Goal: Entertainment & Leisure: Consume media (video, audio)

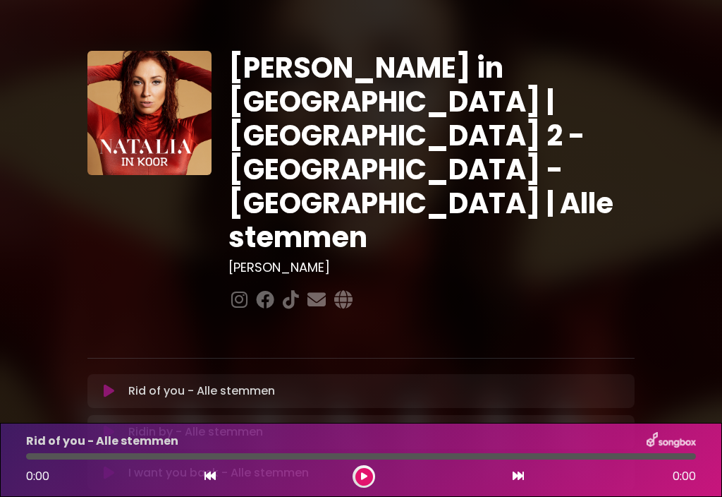
click at [370, 482] on button at bounding box center [364, 477] width 18 height 18
click at [365, 483] on button at bounding box center [364, 477] width 18 height 18
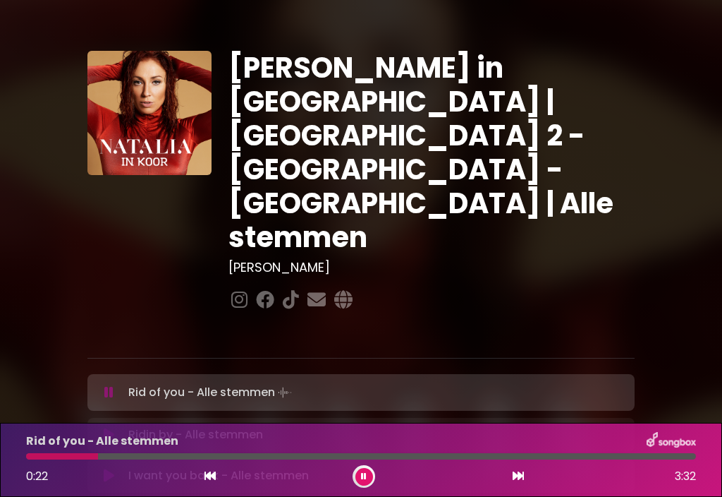
click at [129, 456] on div at bounding box center [361, 456] width 670 height 6
click at [221, 454] on div at bounding box center [361, 456] width 670 height 6
click at [322, 454] on div at bounding box center [361, 456] width 670 height 6
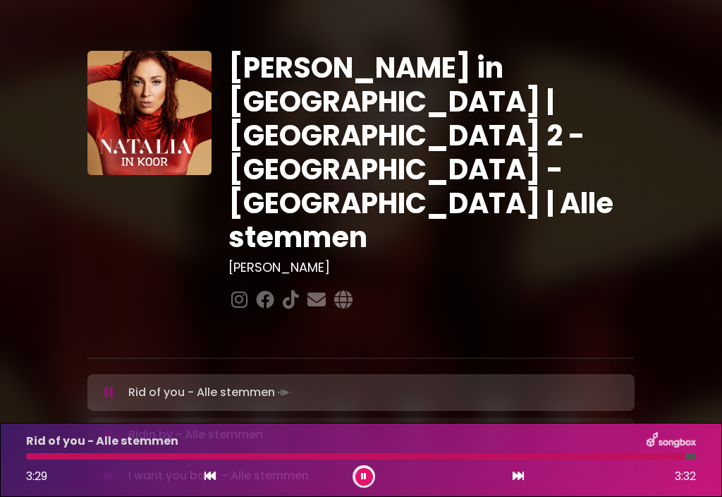
click at [284, 458] on div at bounding box center [355, 456] width 659 height 6
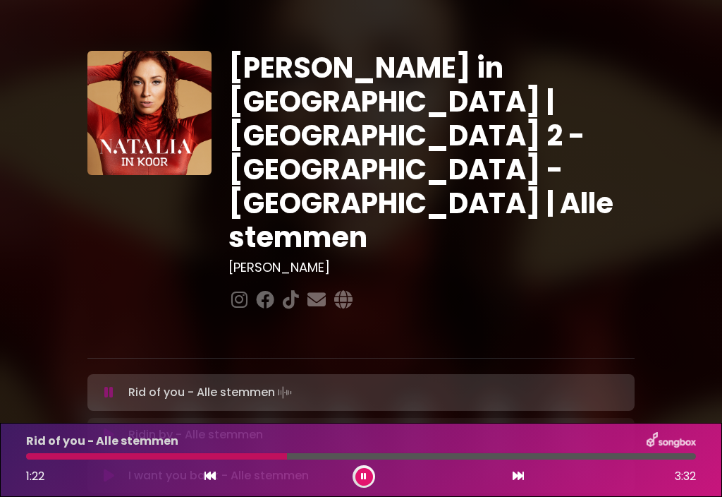
click at [239, 457] on div at bounding box center [156, 456] width 261 height 6
click at [397, 454] on div at bounding box center [361, 456] width 670 height 6
click at [422, 456] on div at bounding box center [361, 456] width 670 height 6
click at [433, 458] on div at bounding box center [361, 456] width 670 height 6
click at [512, 482] on button at bounding box center [518, 476] width 13 height 18
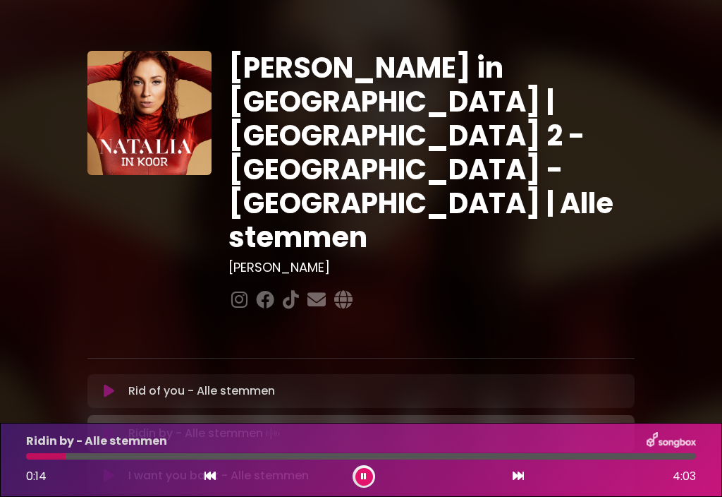
click at [124, 458] on div at bounding box center [361, 456] width 670 height 6
click at [191, 458] on div at bounding box center [149, 456] width 246 height 6
click at [311, 454] on div at bounding box center [361, 456] width 670 height 6
click at [396, 454] on div at bounding box center [361, 456] width 670 height 6
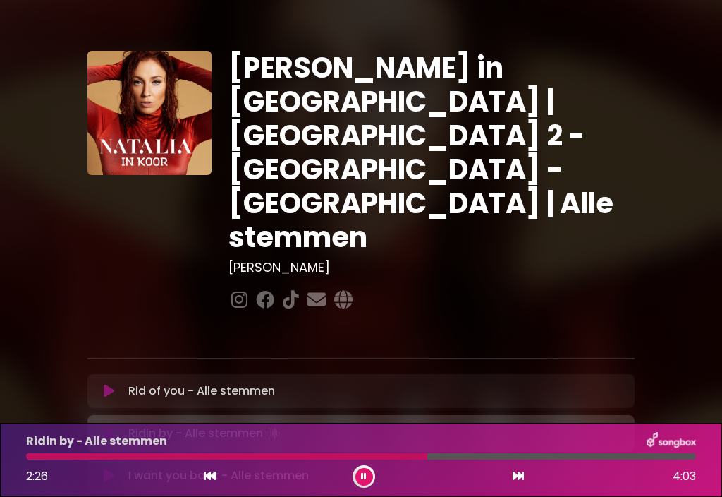
click at [444, 454] on div at bounding box center [361, 456] width 670 height 6
click at [520, 473] on icon at bounding box center [518, 475] width 11 height 11
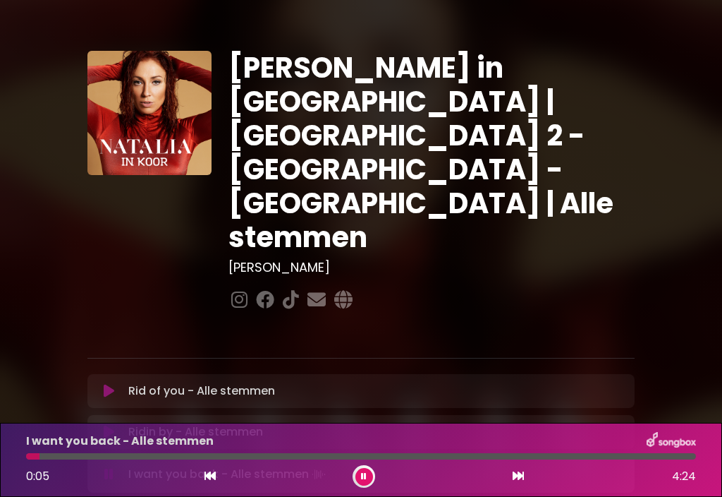
click at [133, 456] on div at bounding box center [361, 456] width 670 height 6
click at [262, 454] on div at bounding box center [361, 456] width 670 height 6
click at [294, 454] on div at bounding box center [361, 456] width 670 height 6
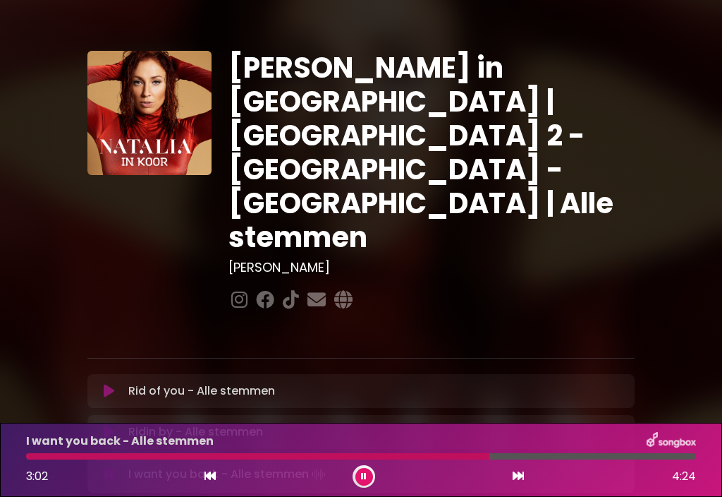
click at [532, 458] on div at bounding box center [361, 456] width 670 height 6
click at [483, 458] on div at bounding box center [318, 456] width 585 height 6
click at [525, 454] on div at bounding box center [361, 456] width 670 height 6
click at [509, 458] on div at bounding box center [280, 456] width 509 height 6
click at [521, 482] on button at bounding box center [518, 476] width 13 height 18
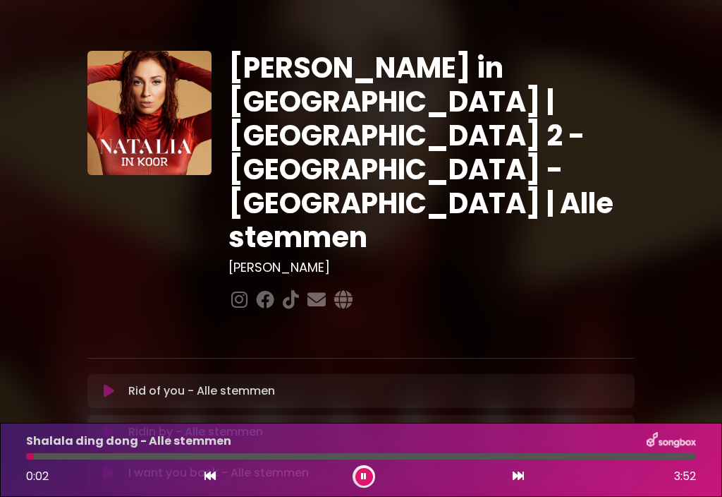
click at [64, 456] on div at bounding box center [361, 456] width 670 height 6
click at [56, 456] on div at bounding box center [95, 456] width 138 height 6
click at [203, 455] on div at bounding box center [361, 456] width 670 height 6
click at [379, 455] on div at bounding box center [361, 456] width 670 height 6
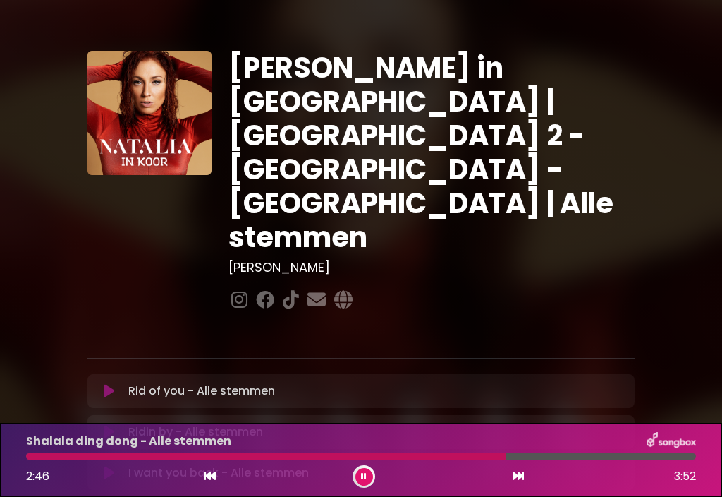
click at [533, 453] on div at bounding box center [361, 456] width 670 height 6
click at [517, 485] on button at bounding box center [518, 476] width 13 height 18
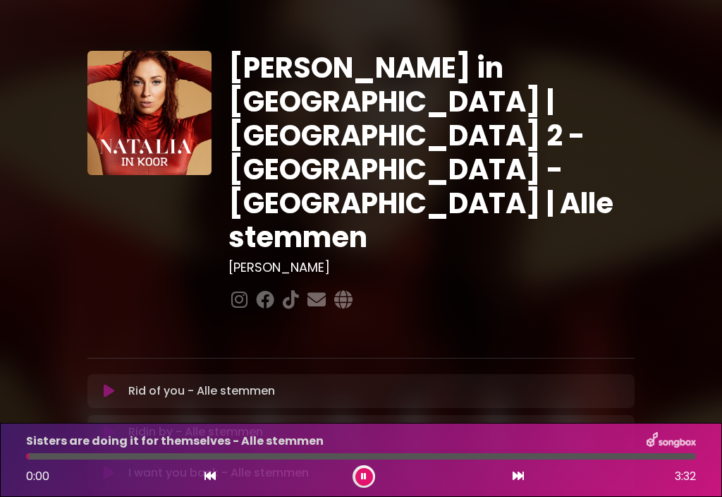
click at [63, 458] on div at bounding box center [361, 456] width 670 height 6
click at [152, 456] on div at bounding box center [361, 456] width 670 height 6
click at [139, 449] on div "Sisters are doing it for themselves - Alle stemmen" at bounding box center [361, 441] width 687 height 18
click at [131, 457] on div at bounding box center [93, 456] width 135 height 6
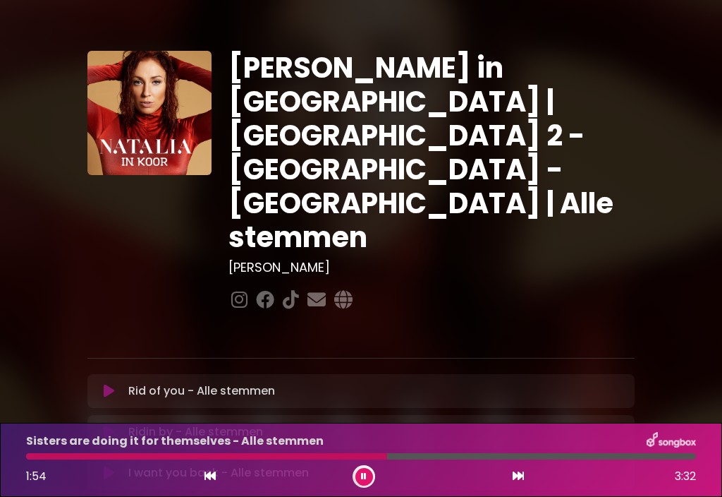
click at [415, 456] on div at bounding box center [361, 456] width 670 height 6
click at [523, 476] on icon at bounding box center [518, 475] width 11 height 11
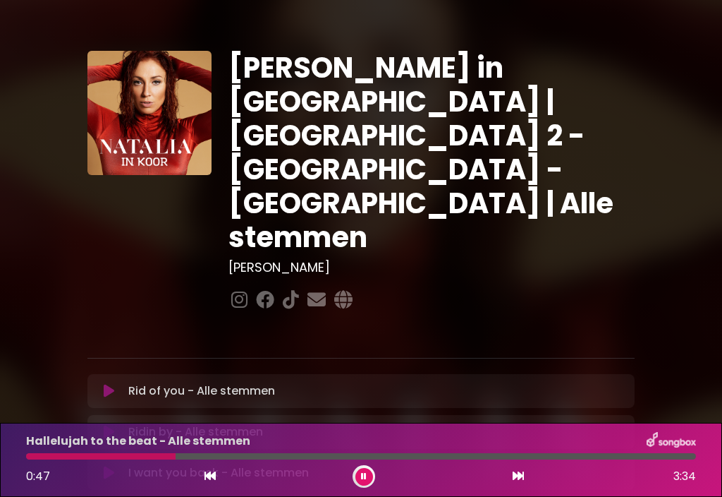
click at [253, 457] on div at bounding box center [361, 456] width 670 height 6
click at [275, 458] on div at bounding box center [361, 456] width 670 height 6
click at [320, 457] on div at bounding box center [361, 456] width 670 height 6
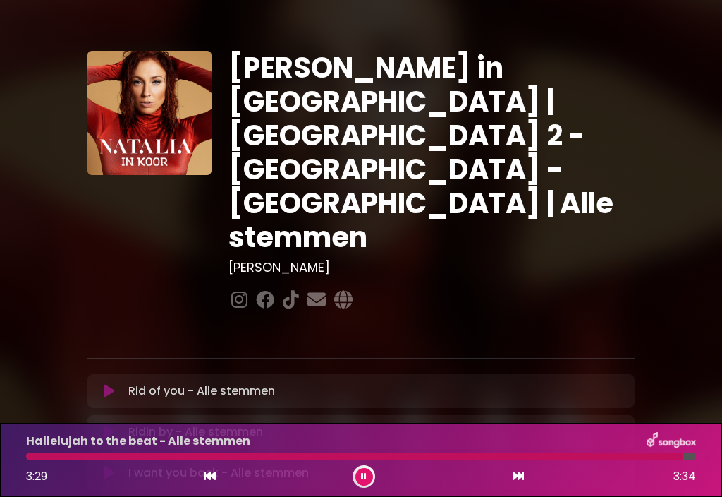
click at [509, 484] on div "3:29 3:34" at bounding box center [361, 476] width 687 height 23
click at [519, 476] on icon at bounding box center [518, 475] width 11 height 11
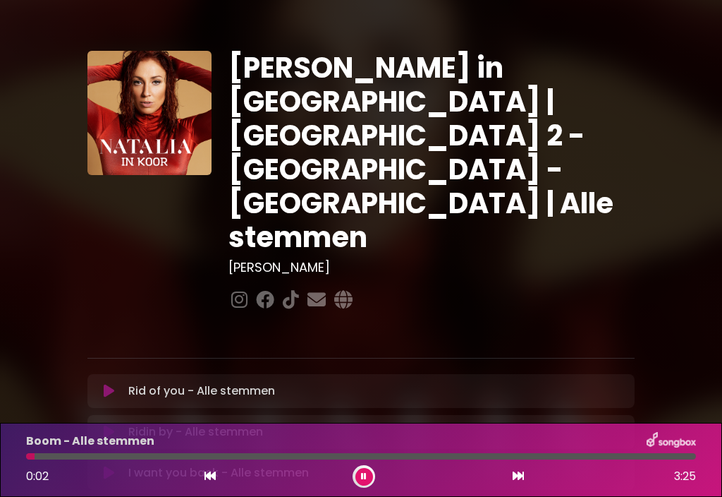
click at [71, 458] on div at bounding box center [361, 456] width 670 height 6
click at [90, 455] on div at bounding box center [84, 456] width 116 height 6
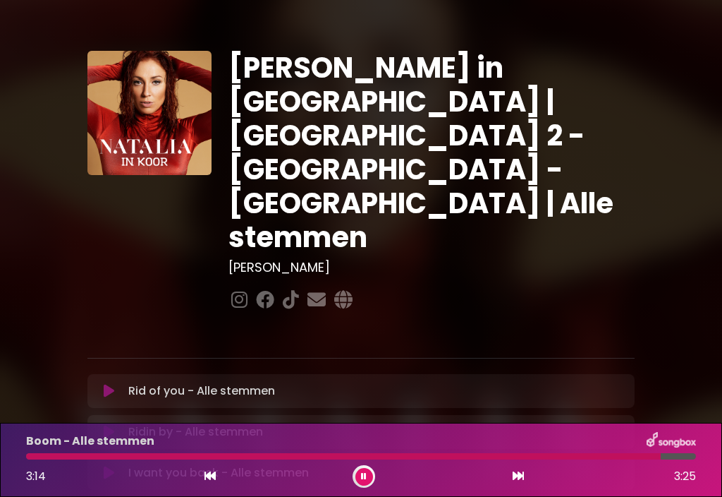
click at [524, 477] on button at bounding box center [518, 476] width 13 height 18
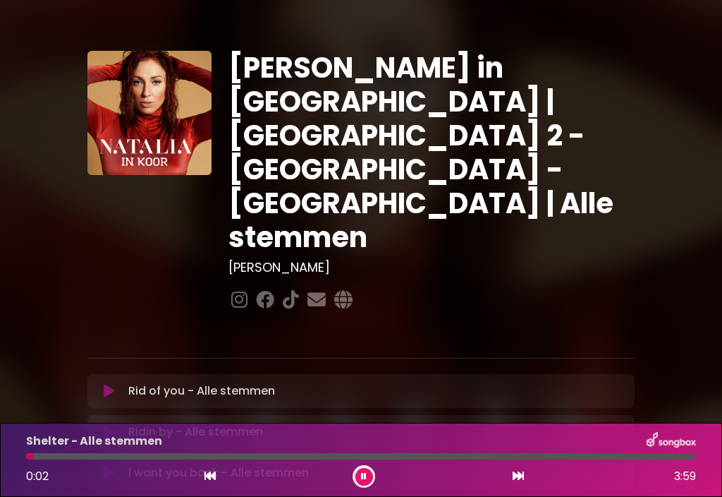
click at [368, 481] on button at bounding box center [364, 477] width 18 height 18
